Goal: Information Seeking & Learning: Compare options

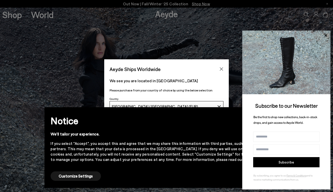
drag, startPoint x: 327, startPoint y: 35, endPoint x: 324, endPoint y: 36, distance: 2.8
click at [327, 35] on icon at bounding box center [326, 35] width 3 height 3
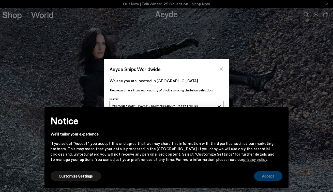
click at [263, 177] on button "Accept" at bounding box center [268, 175] width 29 height 9
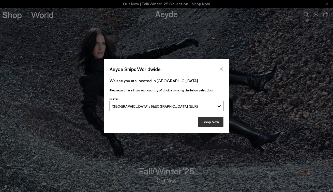
click at [215, 121] on button "Shop Now" at bounding box center [211, 122] width 25 height 11
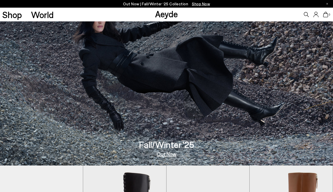
scroll to position [28, 0]
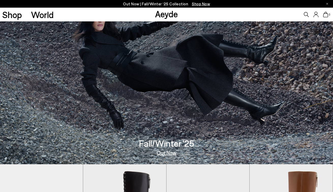
click at [170, 154] on link "Out Now" at bounding box center [167, 152] width 20 height 5
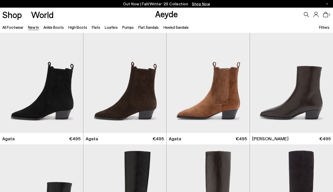
scroll to position [124, 0]
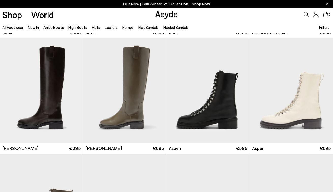
scroll to position [2553, 0]
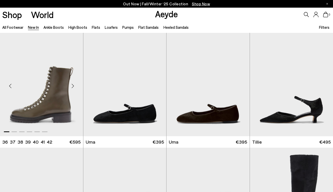
click at [72, 87] on div "Next slide" at bounding box center [72, 85] width 15 height 15
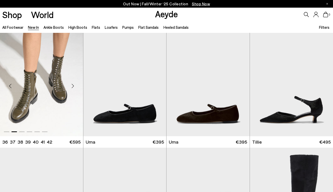
click at [72, 87] on div "Next slide" at bounding box center [72, 85] width 15 height 15
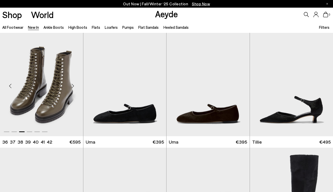
click at [72, 87] on div "Next slide" at bounding box center [72, 85] width 15 height 15
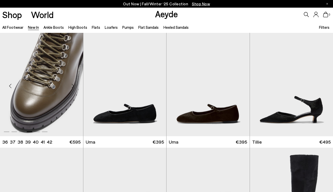
click at [72, 87] on div "Next slide" at bounding box center [72, 85] width 15 height 15
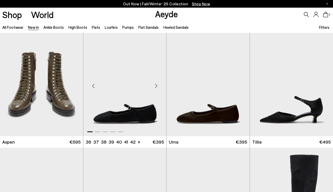
click at [157, 84] on div "Next slide" at bounding box center [156, 85] width 15 height 15
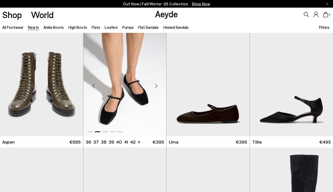
click at [157, 84] on div "Next slide" at bounding box center [156, 85] width 15 height 15
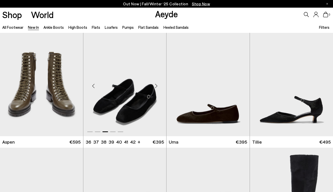
click at [157, 84] on div "Next slide" at bounding box center [156, 85] width 15 height 15
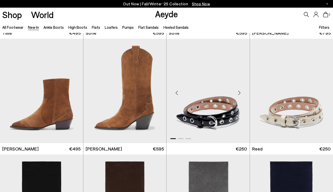
scroll to position [2777, 0]
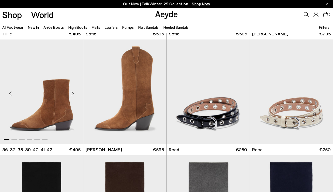
click at [75, 94] on div "Next slide" at bounding box center [72, 93] width 15 height 15
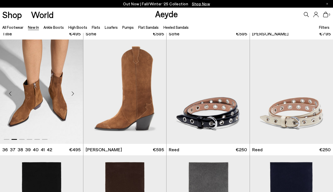
click at [74, 93] on div "Next slide" at bounding box center [72, 93] width 15 height 15
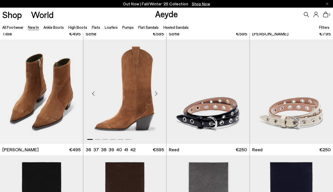
click at [154, 96] on div "Next slide" at bounding box center [156, 93] width 15 height 15
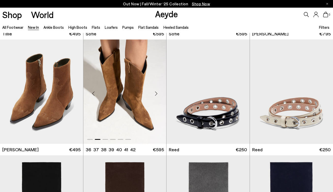
click at [154, 96] on div "Next slide" at bounding box center [156, 93] width 15 height 15
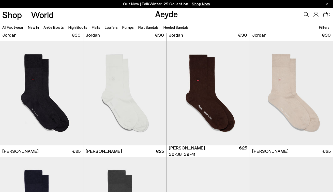
scroll to position [3464, 0]
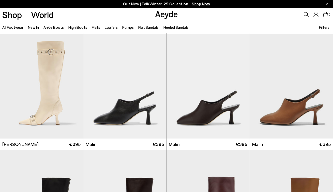
scroll to position [3821, 0]
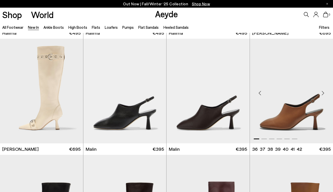
click at [325, 93] on div "Next slide" at bounding box center [323, 93] width 15 height 15
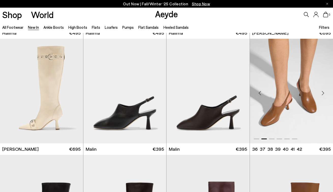
click at [325, 93] on div "Next slide" at bounding box center [323, 93] width 15 height 15
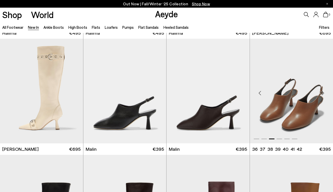
click at [325, 93] on div "Next slide" at bounding box center [323, 93] width 15 height 15
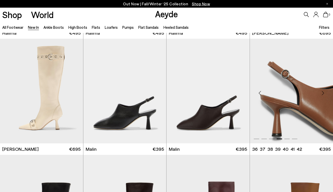
click at [325, 93] on div "Next slide" at bounding box center [323, 93] width 15 height 15
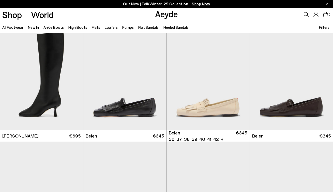
scroll to position [4061, 0]
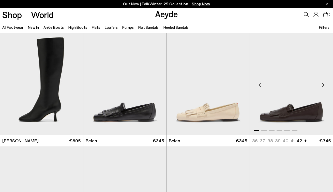
click at [325, 85] on div "Next slide" at bounding box center [323, 84] width 15 height 15
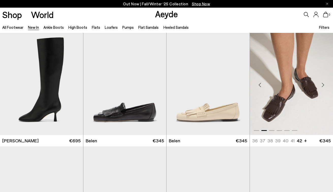
click at [325, 85] on div "Next slide" at bounding box center [323, 84] width 15 height 15
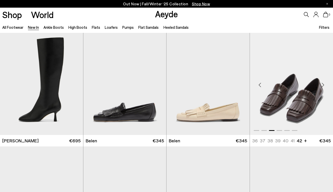
click at [325, 85] on div "Next slide" at bounding box center [323, 84] width 15 height 15
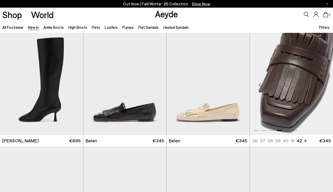
click at [325, 85] on div "Next slide" at bounding box center [323, 84] width 15 height 15
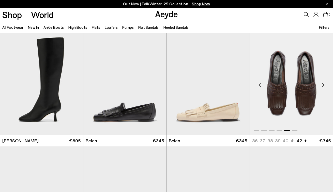
click at [325, 85] on div "Next slide" at bounding box center [323, 84] width 15 height 15
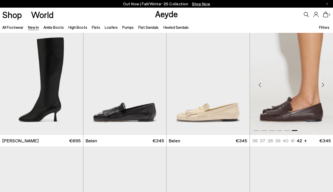
click at [325, 85] on div "Next slide" at bounding box center [323, 84] width 15 height 15
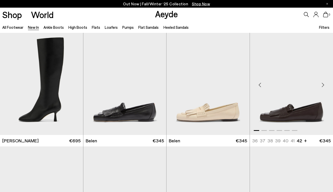
click at [325, 85] on div "Next slide" at bounding box center [323, 84] width 15 height 15
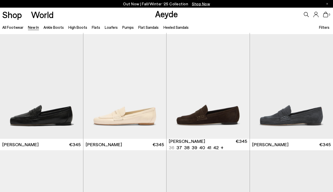
scroll to position [4292, 0]
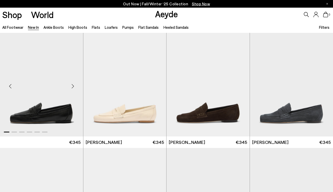
click at [74, 86] on div "Next slide" at bounding box center [72, 85] width 15 height 15
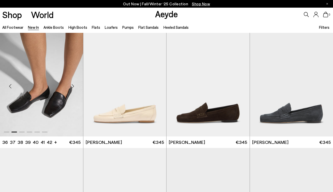
click at [73, 86] on div "Next slide" at bounding box center [72, 85] width 15 height 15
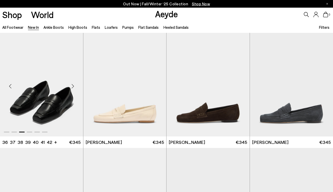
click at [73, 85] on div "Next slide" at bounding box center [72, 85] width 15 height 15
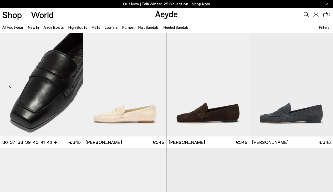
click at [73, 85] on div "Next slide" at bounding box center [72, 85] width 15 height 15
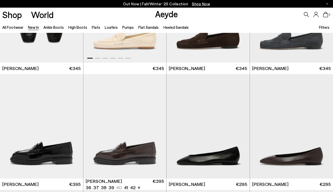
scroll to position [4404, 0]
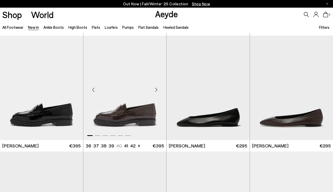
click at [159, 91] on div "Next slide" at bounding box center [156, 89] width 15 height 15
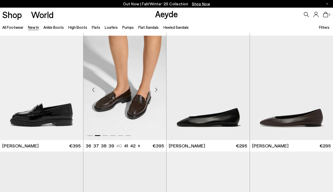
click at [158, 91] on div "Next slide" at bounding box center [156, 89] width 15 height 15
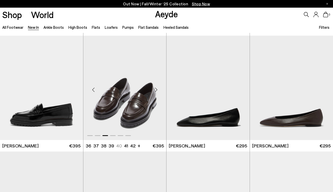
click at [158, 90] on div "Next slide" at bounding box center [156, 89] width 15 height 15
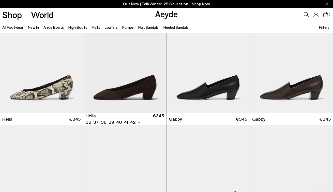
scroll to position [4657, 0]
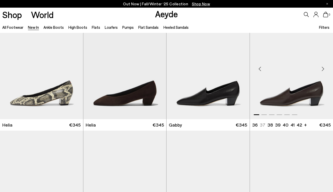
click at [323, 69] on div "Next slide" at bounding box center [323, 68] width 15 height 15
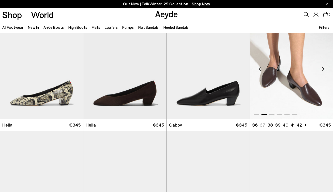
click at [323, 69] on div "Next slide" at bounding box center [323, 68] width 15 height 15
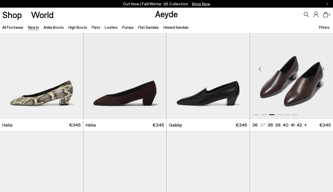
click at [323, 69] on div "Next slide" at bounding box center [323, 68] width 15 height 15
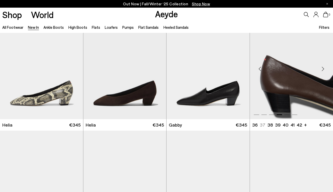
click at [323, 69] on div "Next slide" at bounding box center [323, 68] width 15 height 15
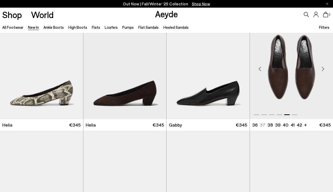
click at [323, 68] on div "Next slide" at bounding box center [323, 68] width 15 height 15
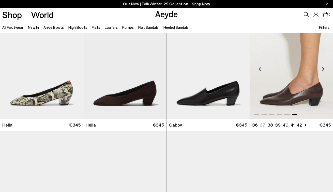
click at [323, 68] on div "Next slide" at bounding box center [323, 68] width 15 height 15
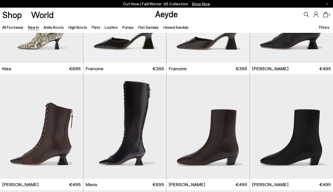
scroll to position [537, 0]
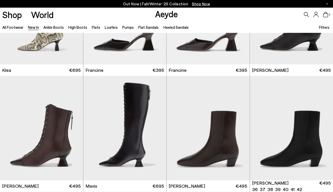
click at [326, 28] on span "Filters" at bounding box center [324, 27] width 10 height 5
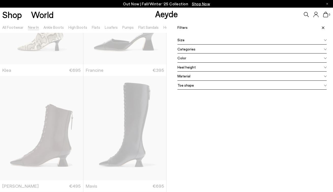
click at [323, 58] on div "Color" at bounding box center [252, 57] width 149 height 9
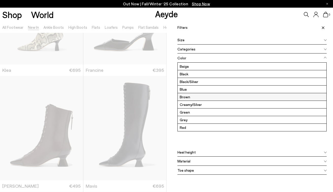
click at [206, 95] on label "Brown" at bounding box center [252, 96] width 149 height 7
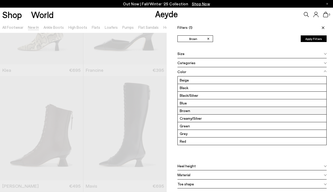
scroll to position [0, 0]
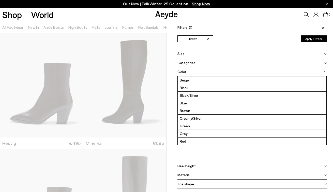
click at [314, 37] on button "Apply Filters" at bounding box center [314, 38] width 26 height 7
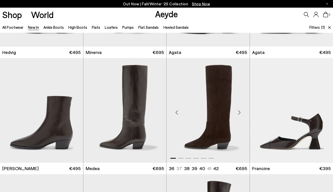
scroll to position [93, 0]
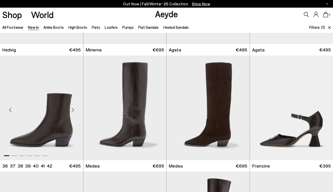
click at [72, 109] on div "Next slide" at bounding box center [72, 109] width 15 height 15
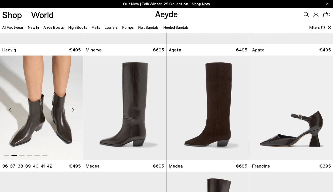
click at [72, 109] on div "Next slide" at bounding box center [72, 109] width 15 height 15
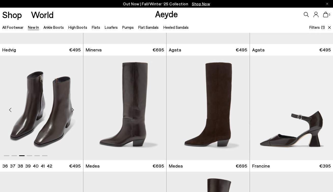
click at [72, 109] on div "Next slide" at bounding box center [72, 109] width 15 height 15
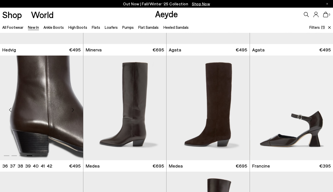
click at [72, 109] on div "Next slide" at bounding box center [72, 109] width 15 height 15
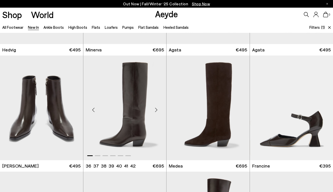
click at [156, 110] on div "Next slide" at bounding box center [156, 109] width 15 height 15
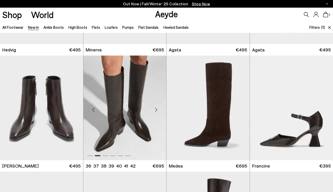
click at [156, 110] on div "Next slide" at bounding box center [156, 109] width 15 height 15
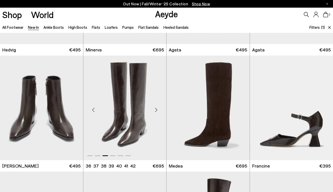
click at [156, 110] on div "Next slide" at bounding box center [156, 109] width 15 height 15
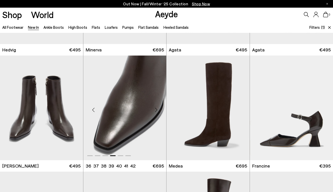
click at [156, 110] on div "Next slide" at bounding box center [156, 109] width 15 height 15
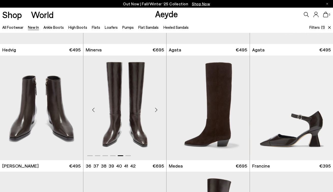
click at [156, 110] on div "Next slide" at bounding box center [156, 109] width 15 height 15
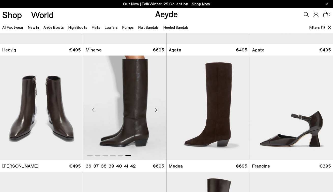
click at [156, 109] on div "Next slide" at bounding box center [156, 109] width 15 height 15
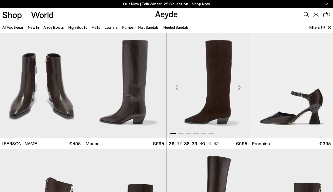
scroll to position [112, 0]
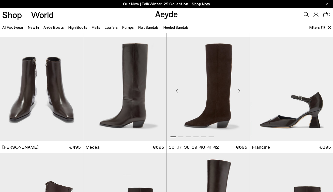
click at [238, 94] on div "Next slide" at bounding box center [239, 90] width 15 height 15
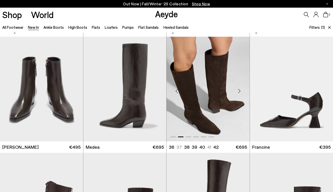
click at [238, 94] on div "Next slide" at bounding box center [239, 90] width 15 height 15
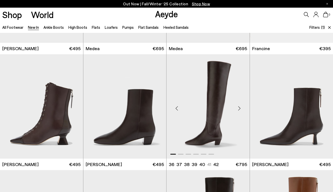
scroll to position [187, 0]
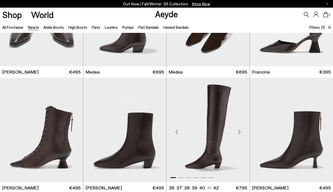
click at [238, 133] on div "Next slide" at bounding box center [239, 131] width 15 height 15
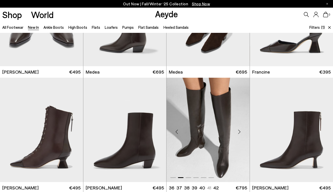
click at [238, 133] on div "Next slide" at bounding box center [239, 131] width 15 height 15
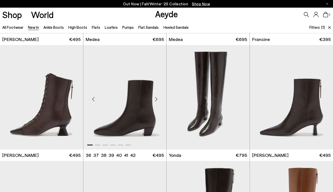
scroll to position [220, 0]
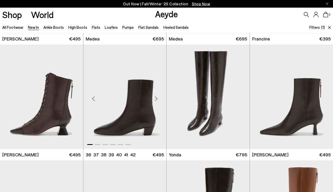
click at [156, 100] on div "Next slide" at bounding box center [156, 98] width 15 height 15
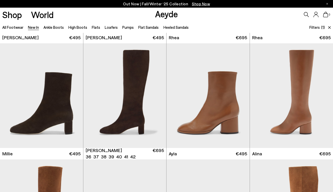
scroll to position [454, 0]
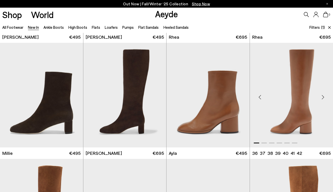
click at [323, 97] on div "Next slide" at bounding box center [323, 96] width 15 height 15
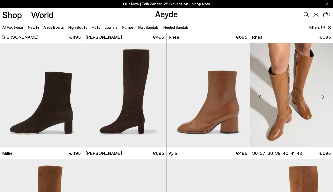
click at [323, 97] on div "Next slide" at bounding box center [323, 96] width 15 height 15
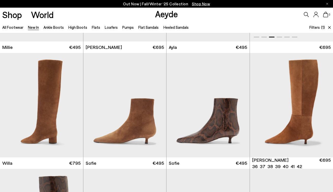
scroll to position [560, 0]
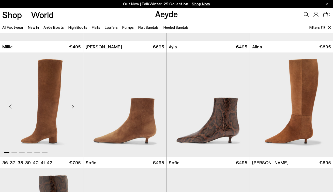
click at [75, 106] on div "Next slide" at bounding box center [72, 106] width 15 height 15
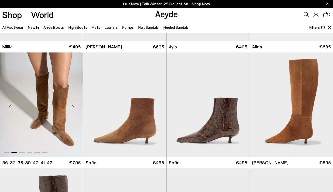
click at [75, 106] on div "Next slide" at bounding box center [72, 106] width 15 height 15
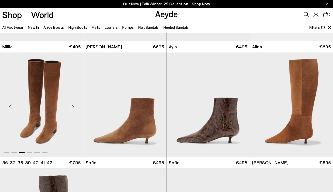
click at [75, 106] on div "Next slide" at bounding box center [72, 106] width 15 height 15
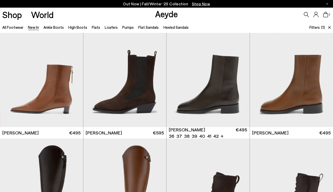
scroll to position [822, 0]
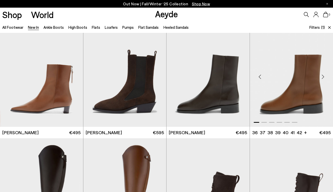
click at [323, 78] on div "Next slide" at bounding box center [323, 76] width 15 height 15
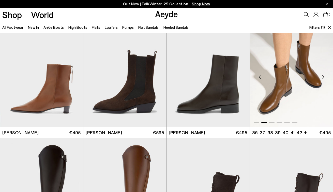
click at [323, 78] on div "Next slide" at bounding box center [323, 76] width 15 height 15
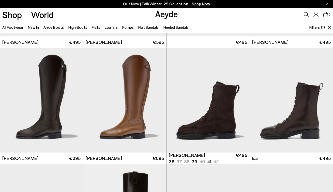
scroll to position [913, 0]
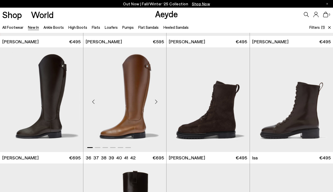
click at [154, 104] on div "Next slide" at bounding box center [156, 101] width 15 height 15
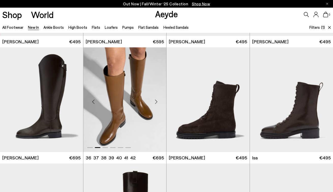
click at [154, 103] on div "Next slide" at bounding box center [156, 101] width 15 height 15
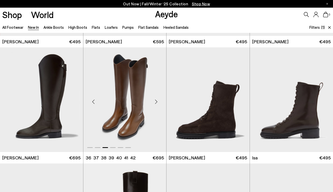
click at [154, 103] on div "Next slide" at bounding box center [156, 101] width 15 height 15
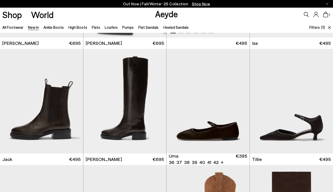
scroll to position [1028, 0]
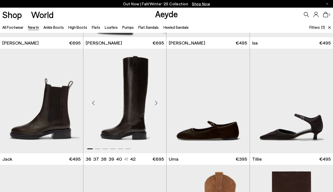
click at [155, 103] on div "Next slide" at bounding box center [156, 102] width 15 height 15
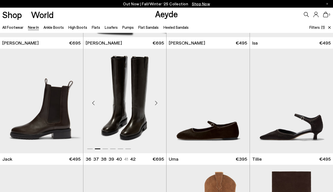
click at [155, 103] on div "Next slide" at bounding box center [156, 102] width 15 height 15
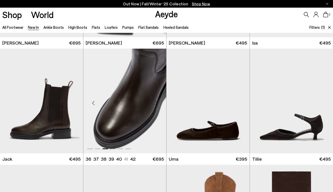
click at [155, 103] on div "Next slide" at bounding box center [156, 102] width 15 height 15
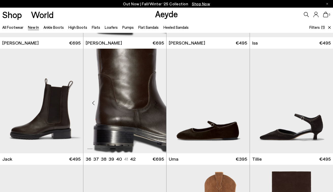
click at [155, 103] on div "Next slide" at bounding box center [156, 102] width 15 height 15
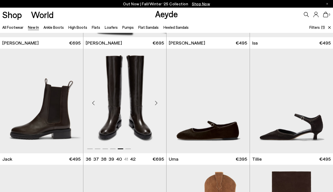
click at [155, 104] on div "Next slide" at bounding box center [156, 102] width 15 height 15
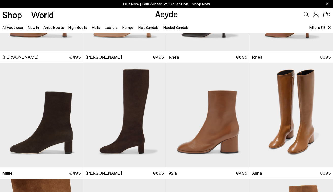
scroll to position [0, 0]
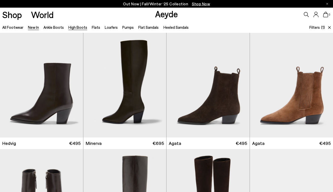
click at [76, 27] on link "High Boots" at bounding box center [77, 27] width 19 height 5
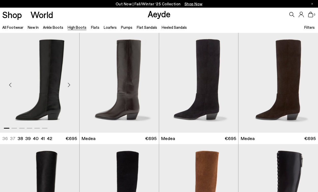
click at [69, 86] on div "Next slide" at bounding box center [69, 84] width 15 height 15
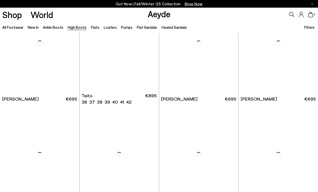
scroll to position [978, 0]
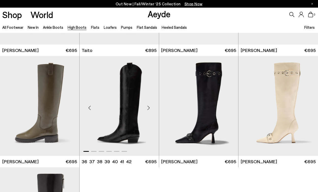
click at [148, 111] on div "Next slide" at bounding box center [148, 107] width 15 height 15
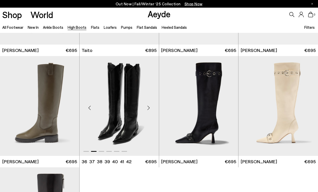
click at [148, 111] on div "Next slide" at bounding box center [148, 107] width 15 height 15
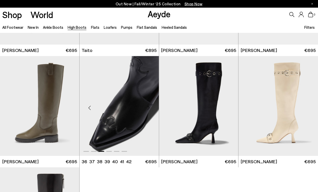
click at [148, 111] on div "Next slide" at bounding box center [148, 107] width 15 height 15
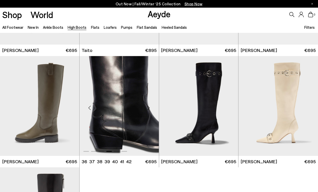
click at [148, 111] on div "Next slide" at bounding box center [148, 107] width 15 height 15
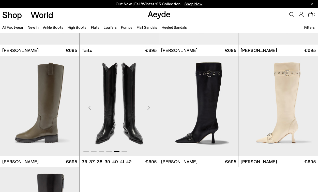
click at [148, 111] on div "Next slide" at bounding box center [148, 107] width 15 height 15
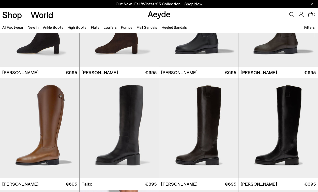
scroll to position [715, 0]
